Goal: Task Accomplishment & Management: Use online tool/utility

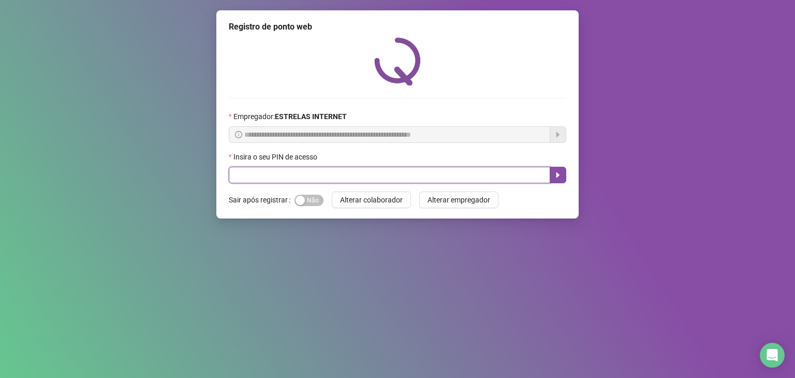
click at [282, 176] on input "text" at bounding box center [389, 175] width 321 height 17
type input "*****"
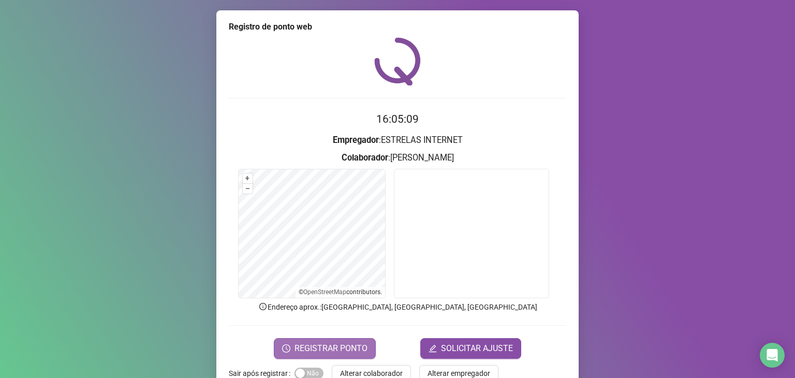
click at [313, 343] on span "REGISTRAR PONTO" at bounding box center [330, 348] width 73 height 12
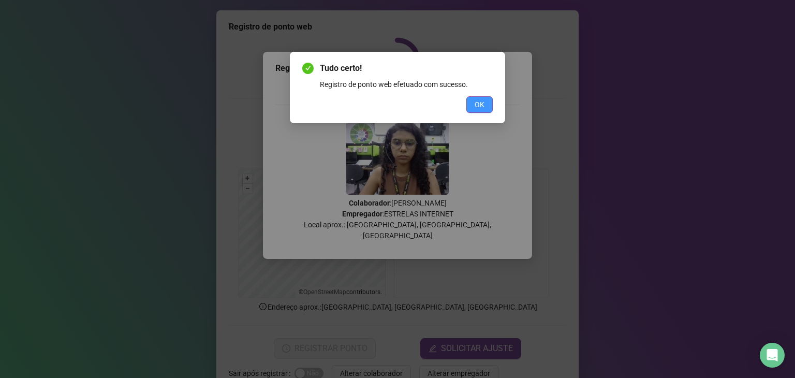
click at [484, 104] on span "OK" at bounding box center [480, 104] width 10 height 11
